Goal: Find specific page/section: Find specific page/section

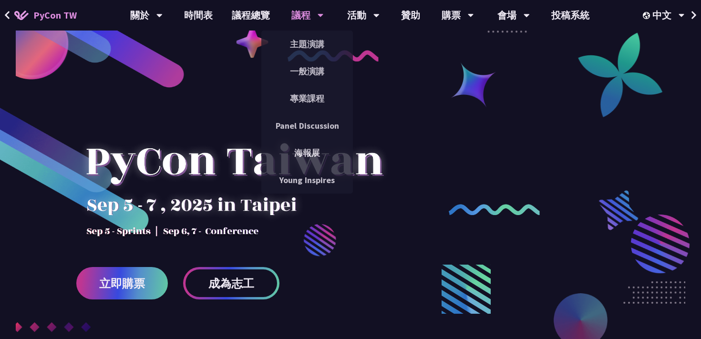
click at [314, 14] on div "議程" at bounding box center [307, 15] width 32 height 31
click at [305, 15] on div "議程" at bounding box center [307, 15] width 32 height 31
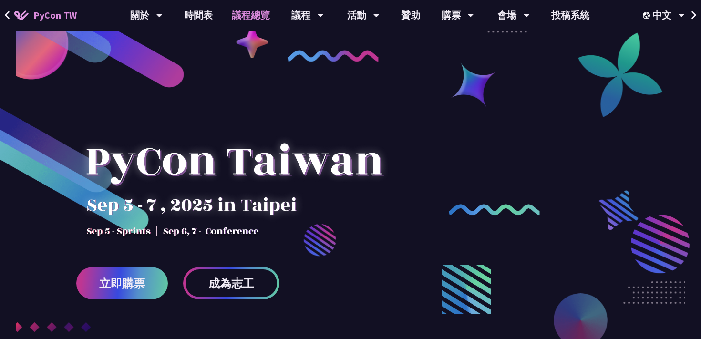
click at [251, 18] on link "議程總覽" at bounding box center [250, 15] width 57 height 31
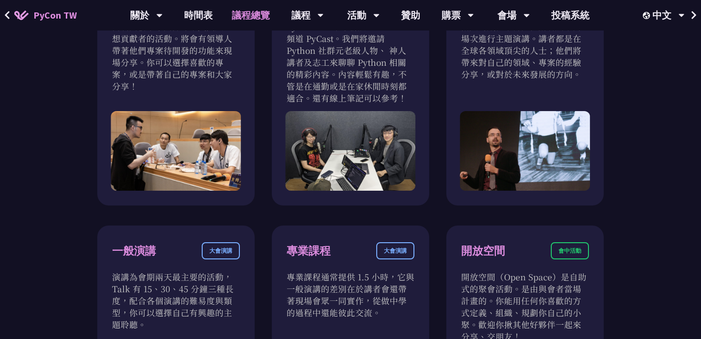
scroll to position [300, 0]
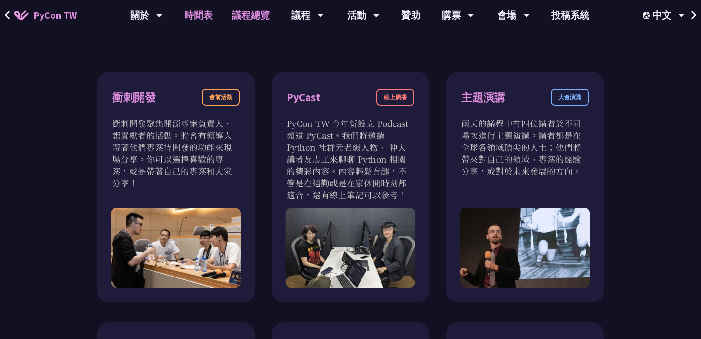
click at [197, 20] on link "時間表" at bounding box center [198, 15] width 48 height 31
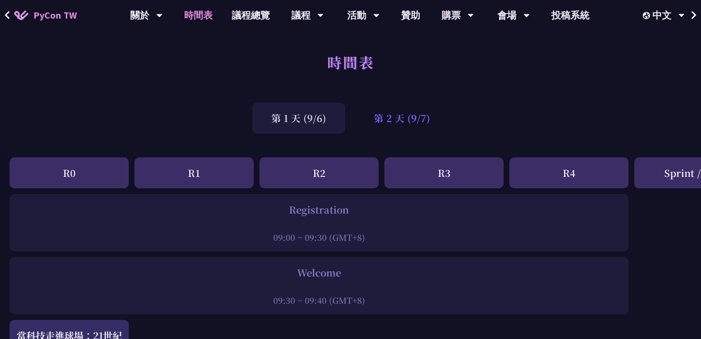
click at [428, 111] on div "第 2 天 (9/7)" at bounding box center [402, 117] width 94 height 31
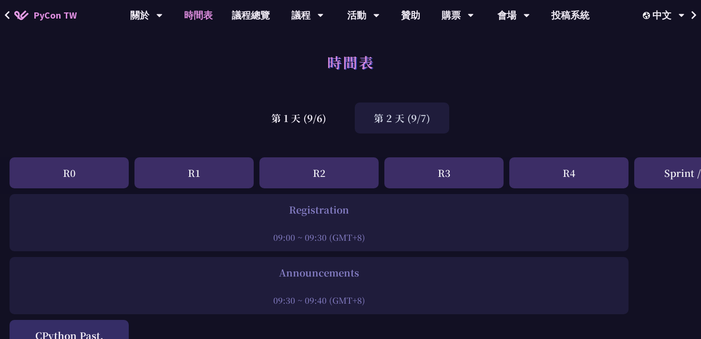
click at [416, 123] on div "第 2 天 (9/7)" at bounding box center [402, 117] width 94 height 31
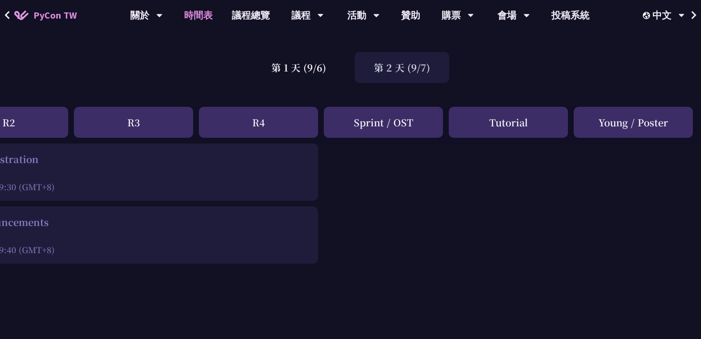
scroll to position [49, 310]
